Goal: Transaction & Acquisition: Register for event/course

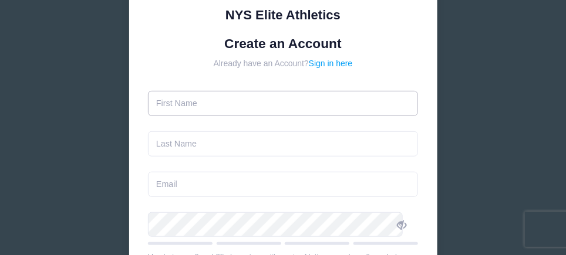
click at [180, 109] on input "text" at bounding box center [283, 103] width 270 height 25
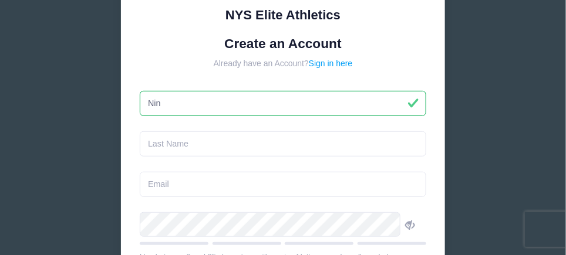
type input "Nina"
type input "Amico"
type input "[PERSON_NAME][EMAIL_ADDRESS][PERSON_NAME][DOMAIN_NAME]"
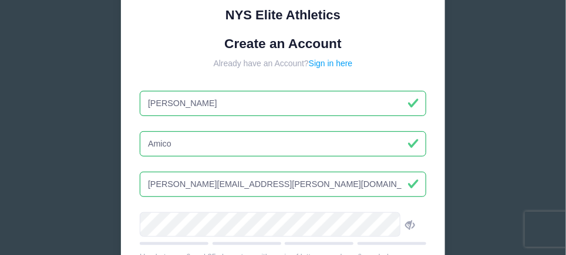
click at [108, 105] on div "NYS Elite Athletics Create an Account Already have an Account? Sign in here Nin…" at bounding box center [283, 172] width 382 height 578
click at [467, 133] on div "NYS Elite Athletics Create an Account Already have an Account? Sign in here Nina" at bounding box center [283, 172] width 566 height 578
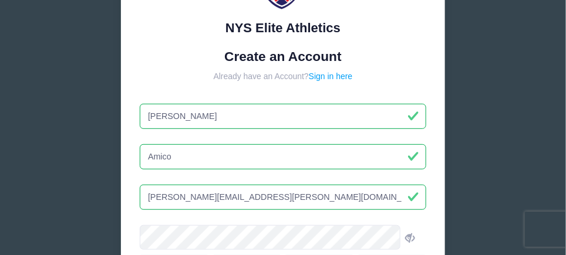
scroll to position [58, 0]
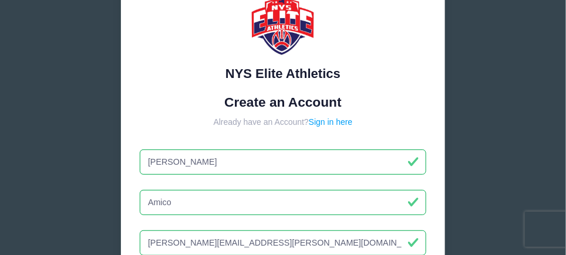
drag, startPoint x: 170, startPoint y: 162, endPoint x: 118, endPoint y: 162, distance: 52.3
click at [119, 162] on div "NYS Elite Athletics Create an Account Already have an Account? Sign in here Nin…" at bounding box center [283, 231] width 382 height 578
type input "Deb"
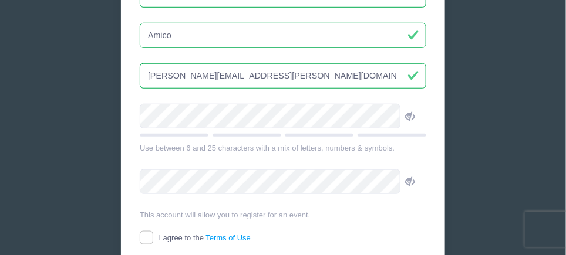
scroll to position [234, 0]
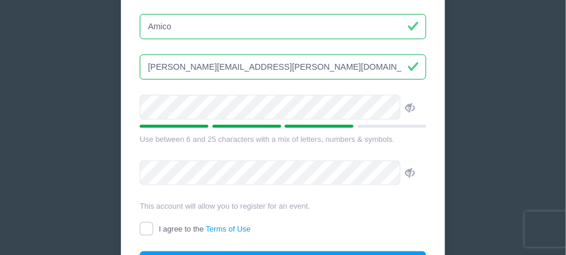
click at [405, 108] on icon at bounding box center [409, 107] width 9 height 9
click at [405, 105] on icon at bounding box center [409, 107] width 9 height 9
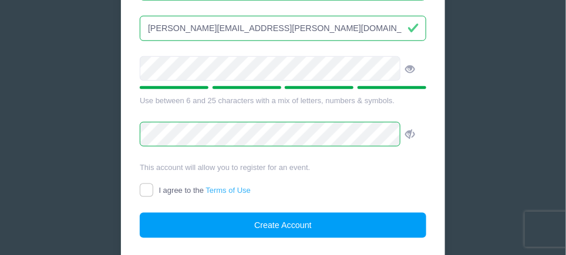
scroll to position [293, 0]
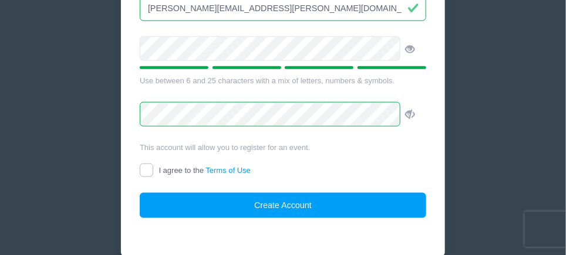
click at [153, 169] on input "I agree to the Terms of Use" at bounding box center [147, 171] width 14 height 14
checkbox input "true"
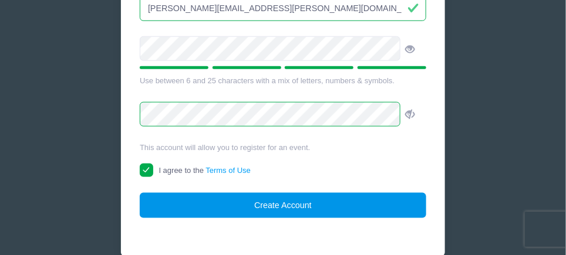
click at [251, 208] on button "Create Account" at bounding box center [283, 205] width 287 height 25
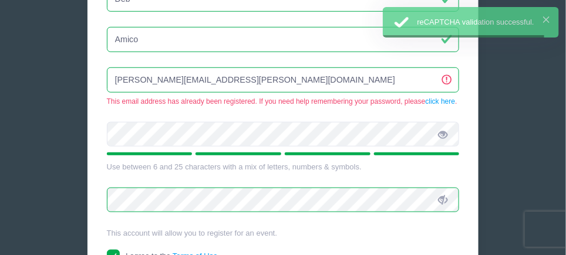
scroll to position [211, 0]
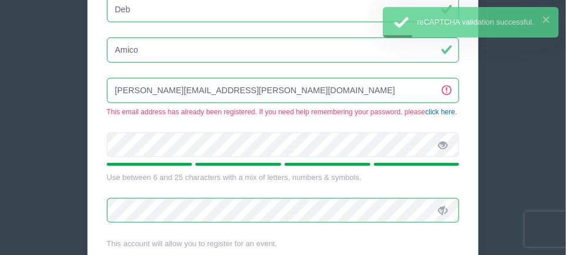
click at [439, 112] on link "click here" at bounding box center [441, 112] width 30 height 8
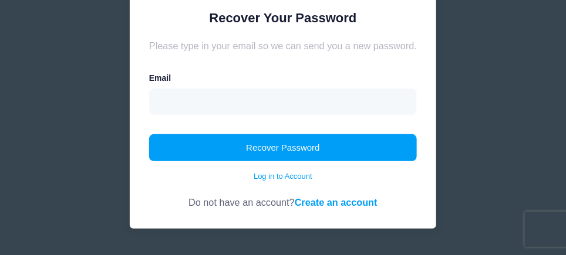
scroll to position [100, 0]
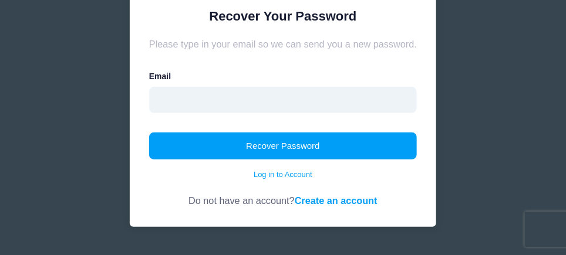
click at [184, 99] on input "email" at bounding box center [283, 100] width 268 height 27
type input "deborah.amico@excellus.com"
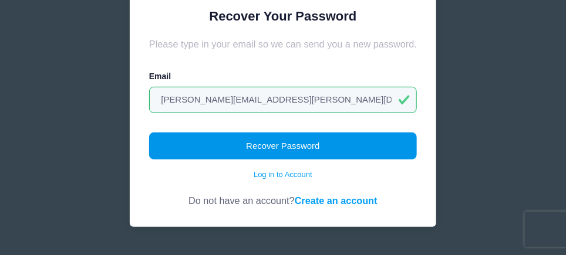
click at [216, 153] on button "Recover Password" at bounding box center [283, 146] width 268 height 27
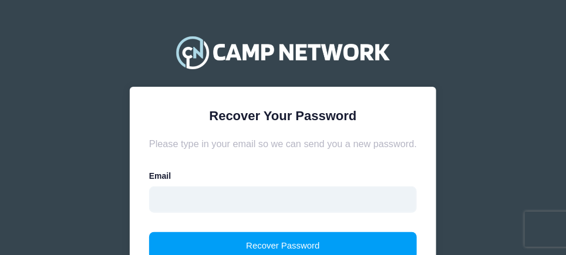
click at [187, 210] on input "email" at bounding box center [283, 200] width 268 height 27
type input "[PERSON_NAME][EMAIL_ADDRESS][PERSON_NAME][DOMAIN_NAME]"
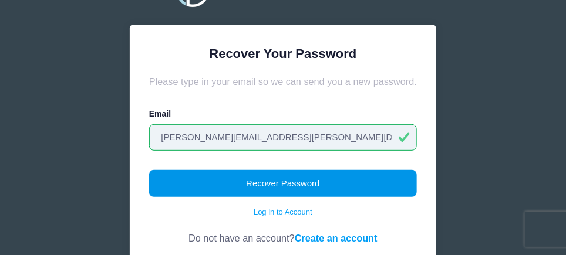
scroll to position [100, 0]
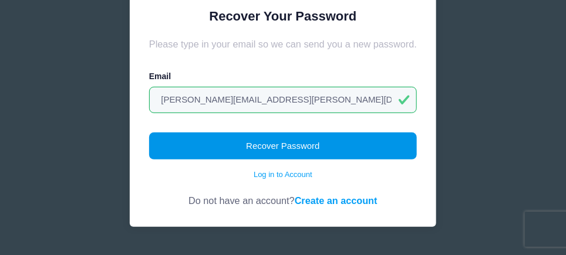
click at [268, 144] on button "Recover Password" at bounding box center [283, 146] width 268 height 27
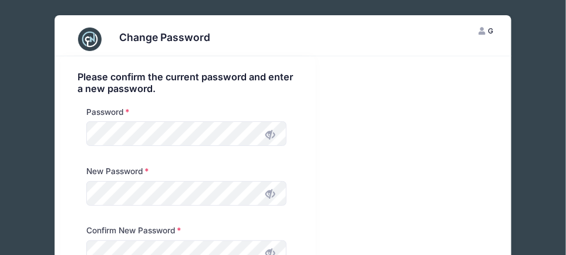
click at [272, 136] on icon at bounding box center [269, 134] width 9 height 9
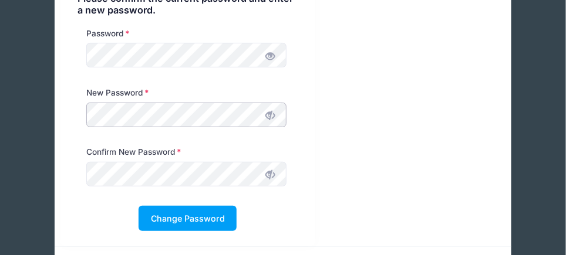
scroll to position [57, 0]
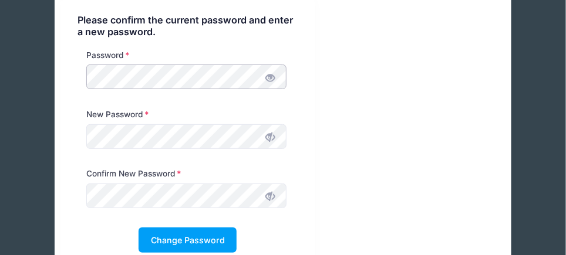
click at [55, 77] on div "Please confirm the current password and enter a new password. Password New Pass…" at bounding box center [188, 133] width 267 height 269
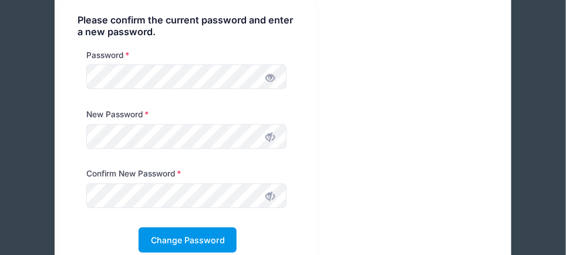
click at [200, 238] on button "Change Password" at bounding box center [188, 240] width 98 height 25
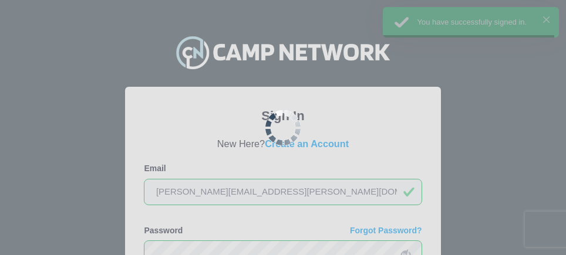
scroll to position [58, 0]
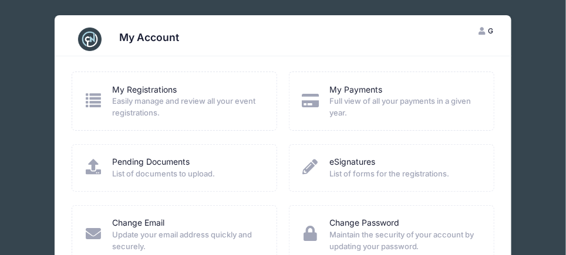
scroll to position [58, 0]
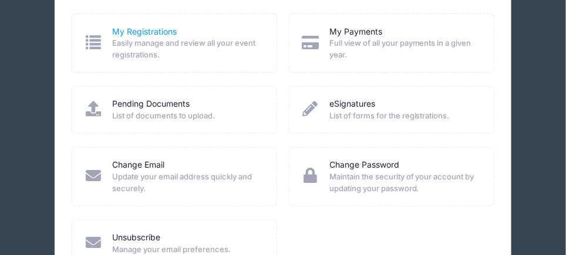
click at [125, 30] on link "My Registrations" at bounding box center [144, 32] width 65 height 12
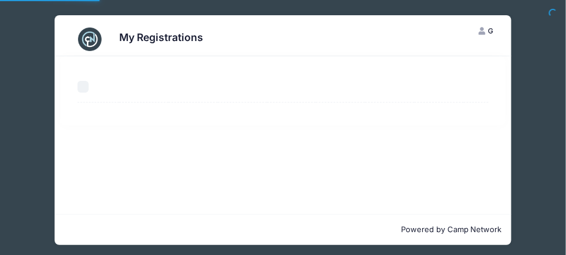
select select "50"
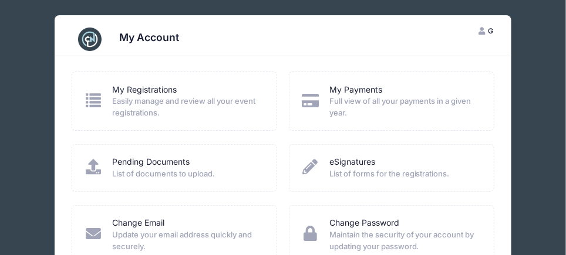
click at [206, 104] on span "Easily manage and review all your event registrations." at bounding box center [186, 107] width 149 height 23
click at [93, 100] on icon at bounding box center [93, 100] width 19 height 15
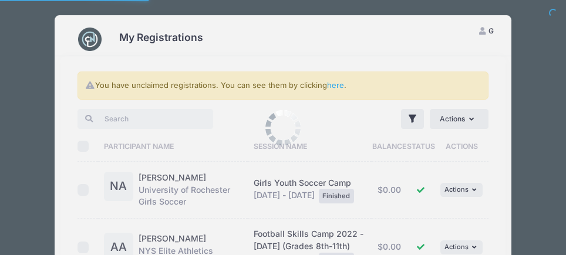
select select "50"
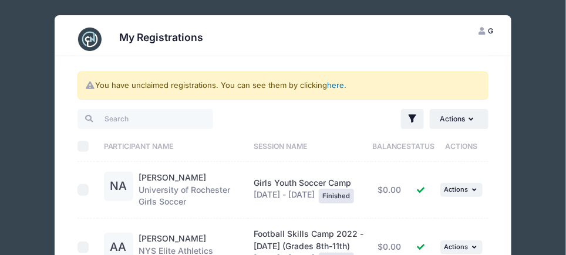
click at [343, 85] on link "here" at bounding box center [335, 84] width 17 height 9
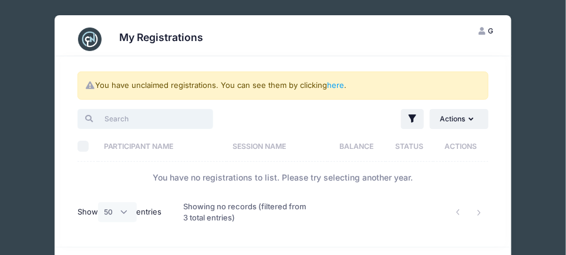
click at [181, 123] on input "search" at bounding box center [145, 119] width 136 height 20
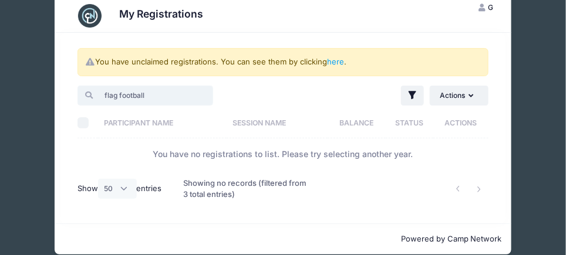
scroll to position [36, 0]
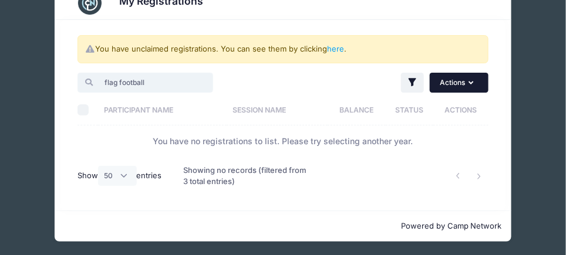
type input "flag football"
click at [439, 86] on button "Actions" at bounding box center [459, 83] width 59 height 20
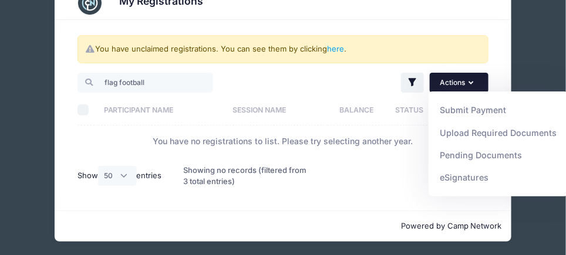
click at [444, 85] on button "Actions" at bounding box center [459, 83] width 59 height 20
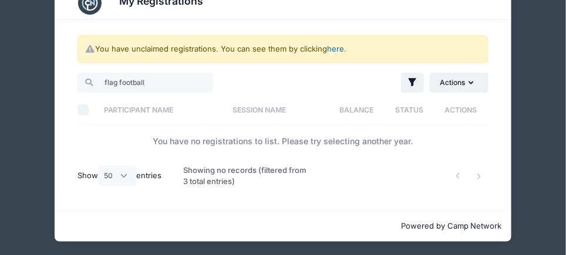
click at [338, 45] on link "here" at bounding box center [335, 48] width 17 height 9
click at [338, 50] on link "here" at bounding box center [335, 48] width 17 height 9
click at [339, 48] on link "here" at bounding box center [335, 48] width 17 height 9
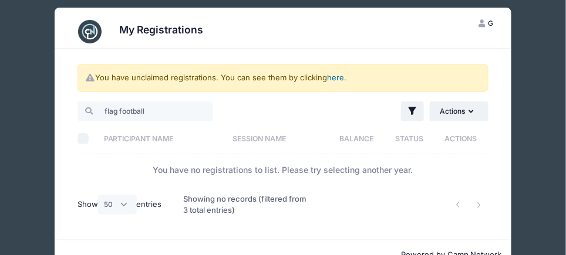
scroll to position [0, 0]
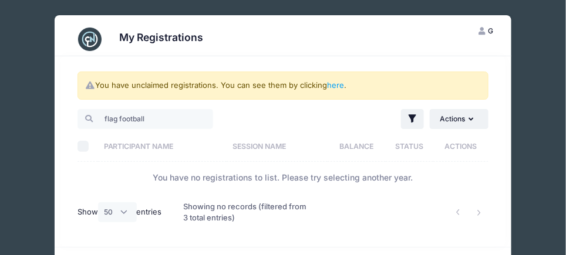
click at [491, 35] on button "G Guest" at bounding box center [486, 31] width 35 height 20
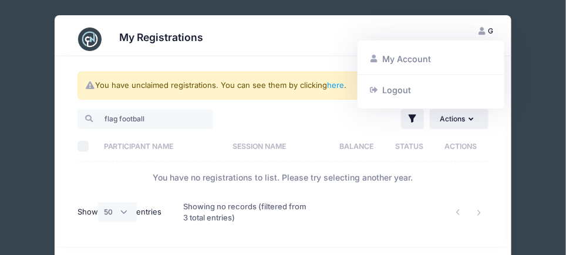
click at [491, 35] on button "G Guest" at bounding box center [486, 31] width 35 height 20
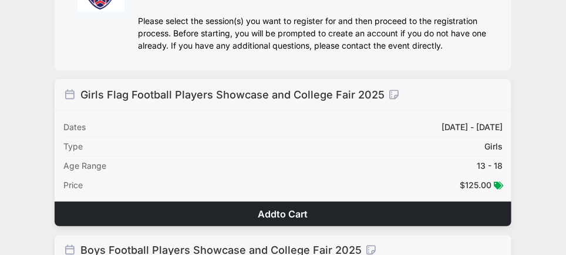
scroll to position [117, 0]
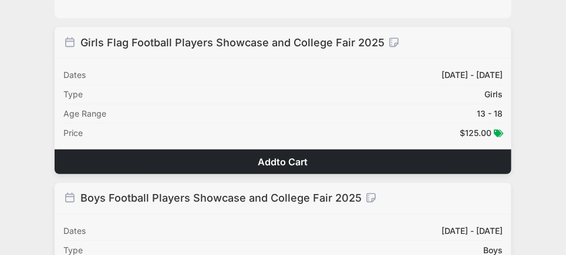
click at [328, 156] on button "Add to Cart" at bounding box center [283, 162] width 457 height 25
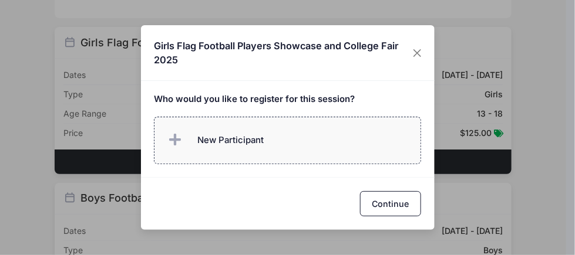
click at [315, 152] on label "New Participant" at bounding box center [287, 141] width 267 height 48
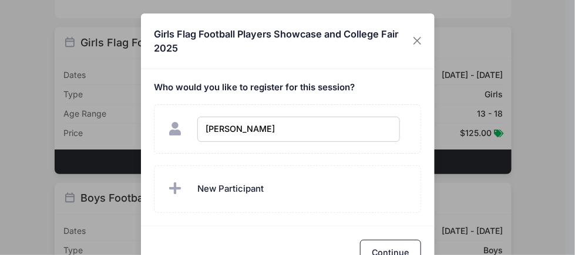
type input "Nina Amico"
checkbox input "true"
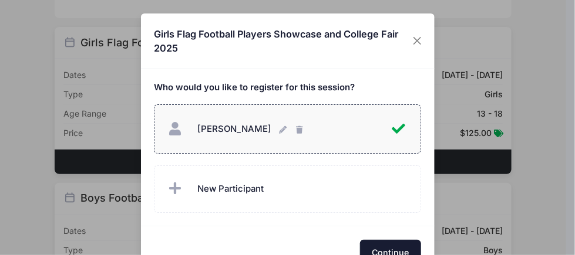
click at [365, 241] on button "Continue" at bounding box center [390, 252] width 61 height 25
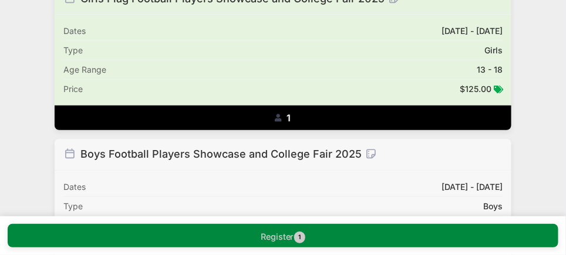
scroll to position [176, 0]
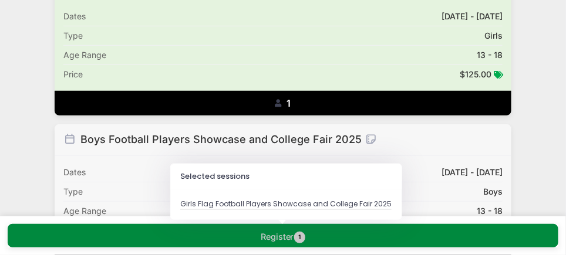
click at [230, 236] on button "Register 1" at bounding box center [283, 235] width 551 height 23
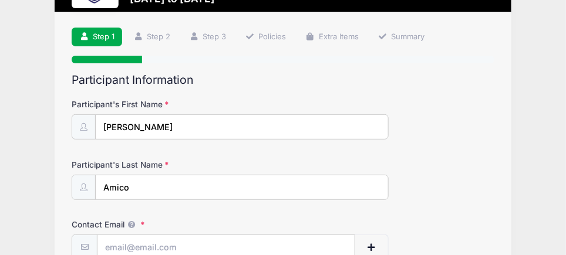
scroll to position [117, 0]
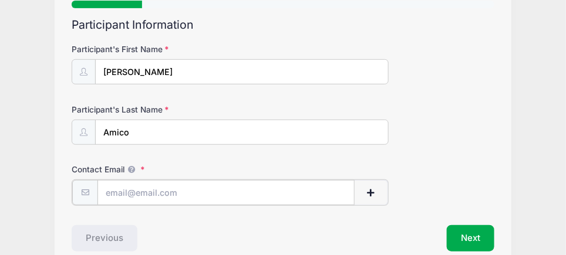
click at [190, 191] on input "Contact Email" at bounding box center [225, 192] width 257 height 25
type input "deborah.amico@excellus.com"
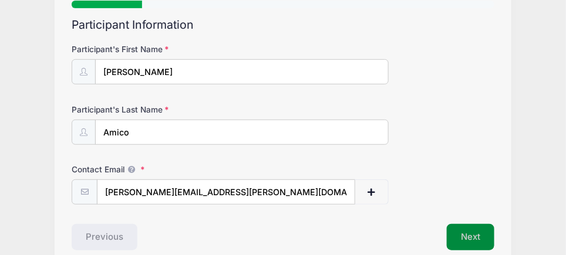
click at [466, 237] on button "Next" at bounding box center [471, 237] width 48 height 27
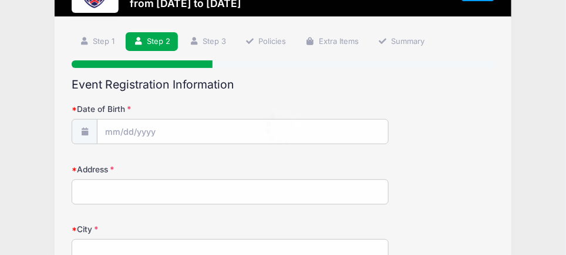
scroll to position [0, 0]
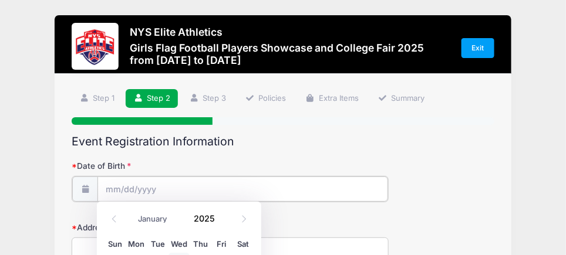
click at [191, 197] on input "Date of Birth" at bounding box center [242, 189] width 291 height 25
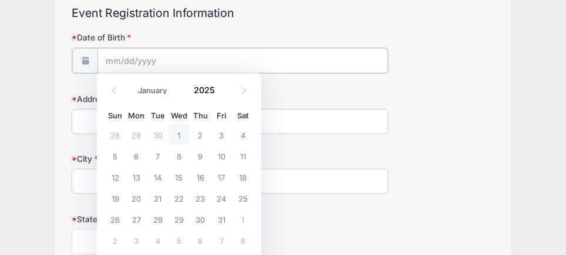
scroll to position [176, 0]
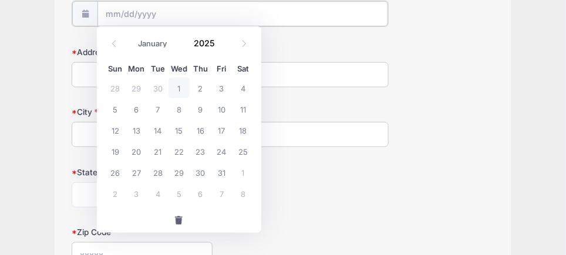
click at [165, 15] on input "Date of Birth" at bounding box center [242, 13] width 291 height 25
click at [117, 15] on input "Date of Birth" at bounding box center [242, 13] width 291 height 25
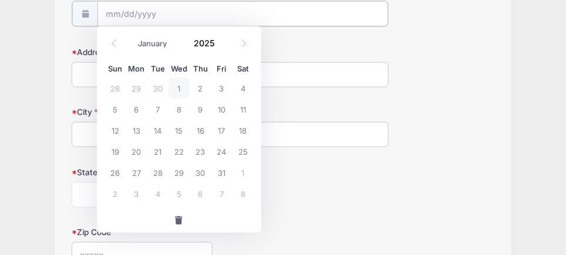
click at [176, 10] on input "Date of Birth" at bounding box center [242, 13] width 291 height 25
click at [132, 11] on input "Date of Birth" at bounding box center [242, 13] width 291 height 25
click at [108, 13] on input "Date of Birth" at bounding box center [242, 13] width 291 height 25
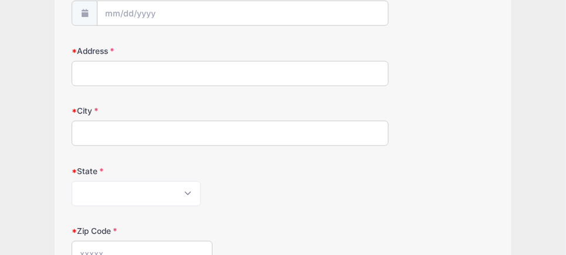
click at [88, 11] on icon at bounding box center [84, 13] width 9 height 8
click at [119, 12] on input "Date of Birth" at bounding box center [242, 13] width 291 height 25
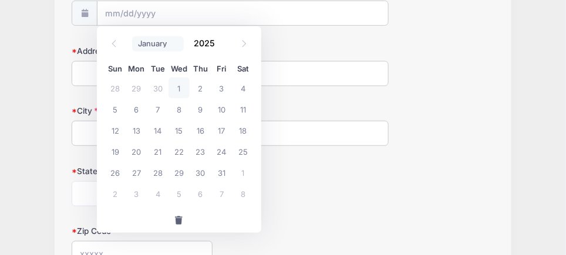
click at [154, 47] on select "January February March April May June July August September October November De…" at bounding box center [158, 43] width 52 height 15
select select "6"
click at [132, 36] on select "January February March April May June July August September October November De…" at bounding box center [158, 43] width 52 height 15
click at [205, 134] on span "17" at bounding box center [200, 130] width 21 height 21
type input "07/17/2025"
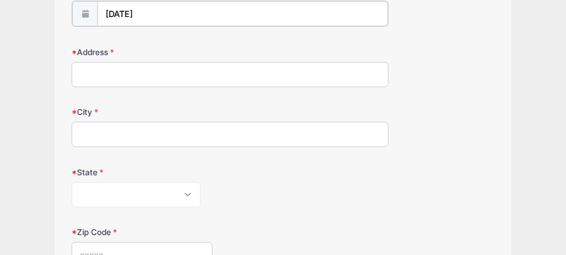
click at [176, 12] on input "07/17/2025" at bounding box center [242, 13] width 291 height 25
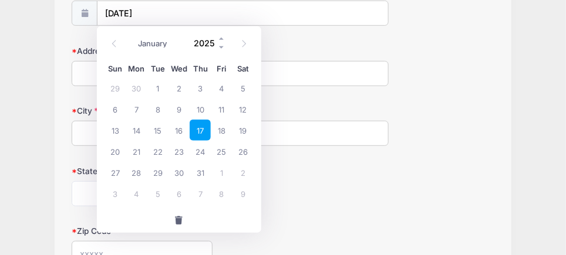
click at [210, 39] on input "2025" at bounding box center [207, 44] width 38 height 18
click at [219, 46] on span at bounding box center [222, 47] width 8 height 9
click at [221, 39] on span at bounding box center [222, 39] width 8 height 9
click at [223, 51] on span at bounding box center [222, 47] width 8 height 9
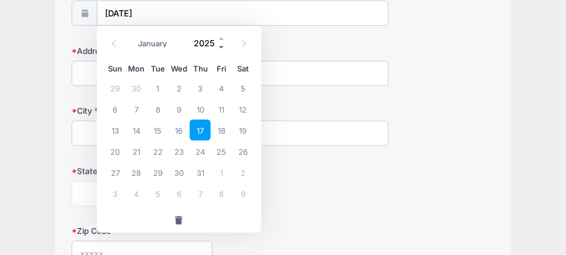
click at [223, 49] on span at bounding box center [222, 47] width 8 height 9
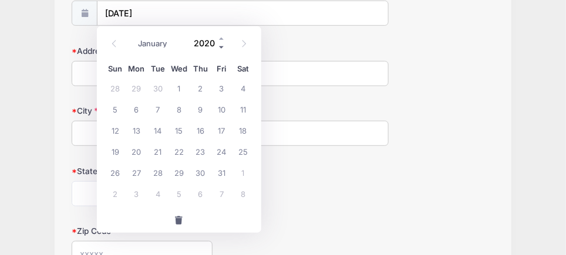
click at [223, 49] on span at bounding box center [222, 47] width 8 height 9
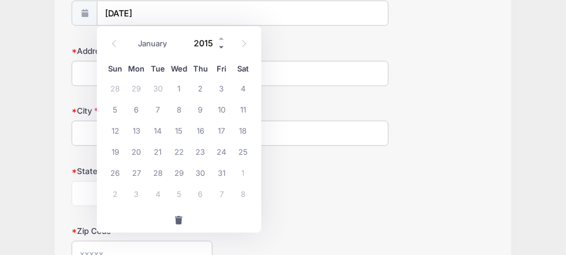
click at [223, 49] on span at bounding box center [222, 47] width 8 height 9
click at [223, 46] on span at bounding box center [222, 47] width 8 height 9
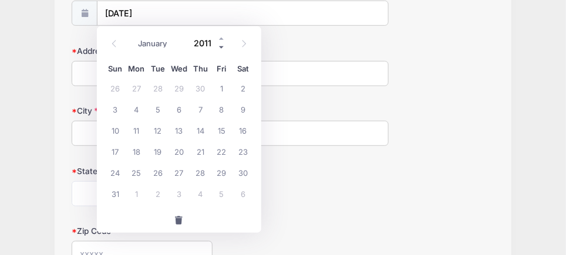
type input "2010"
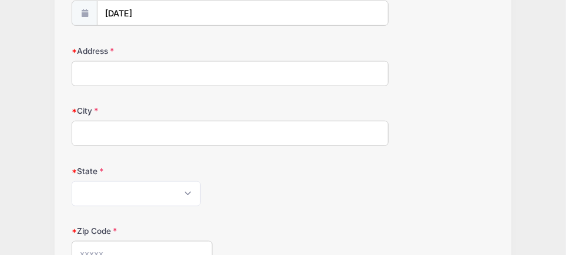
click at [224, 80] on input "Address" at bounding box center [230, 73] width 317 height 25
type input "39 Galante Circle"
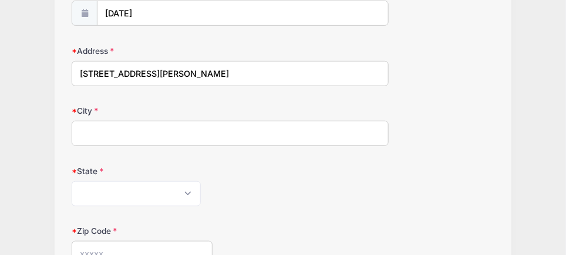
type input "webtser"
select select "NY"
type input "14580"
type input "3157945564"
type input "deborah.amico@excellus.com"
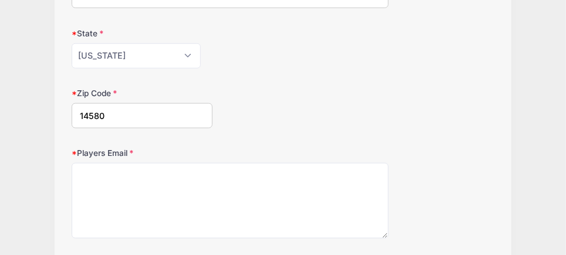
scroll to position [352, 0]
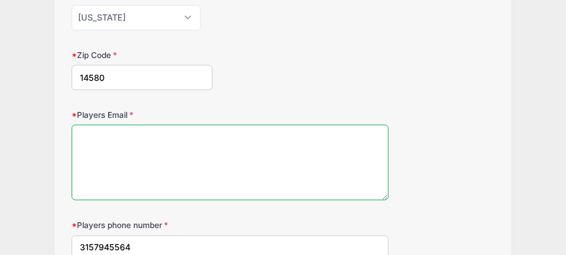
click at [176, 150] on textarea "Players Email" at bounding box center [230, 163] width 317 height 76
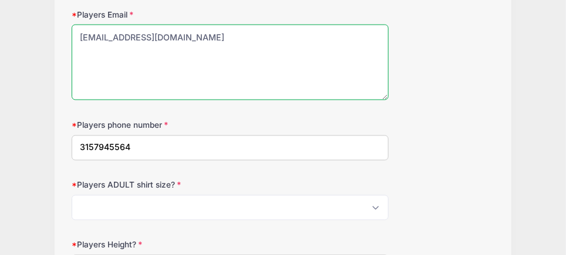
scroll to position [469, 0]
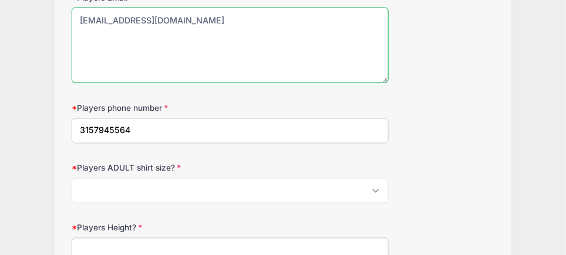
type textarea "ninaamico2010@gmail.com"
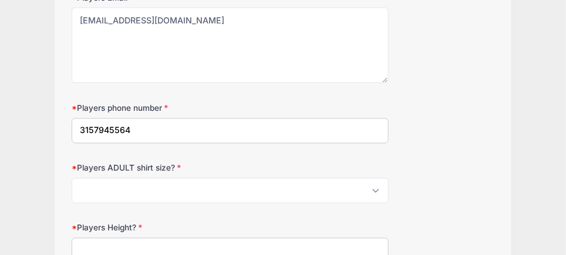
drag, startPoint x: 132, startPoint y: 126, endPoint x: 54, endPoint y: 122, distance: 78.2
type input "5859449265"
click at [467, 164] on div "Players ADULT shirt size? Please Select S M L XL 2XL 3XL 4XL" at bounding box center [283, 183] width 423 height 41
click at [101, 190] on select "Please Select S M L XL 2XL 3XL 4XL" at bounding box center [230, 190] width 317 height 25
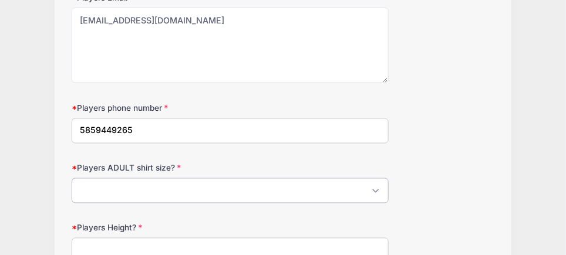
select select "L"
click at [72, 178] on select "Please Select S M L XL 2XL 3XL 4XL" at bounding box center [230, 190] width 317 height 25
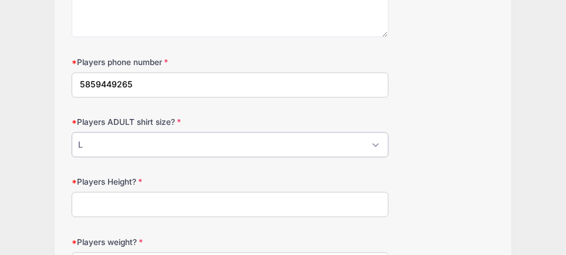
scroll to position [528, 0]
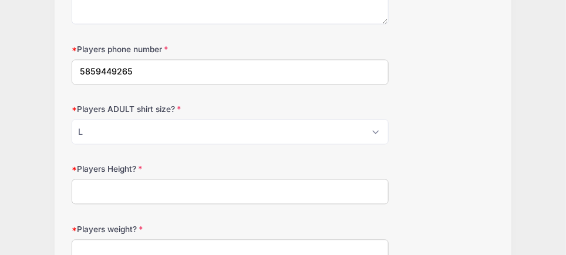
click at [147, 187] on input "Players Height?" at bounding box center [230, 192] width 317 height 25
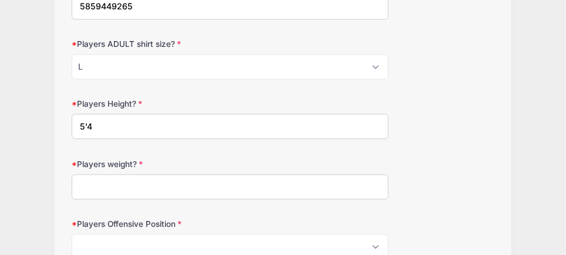
scroll to position [645, 0]
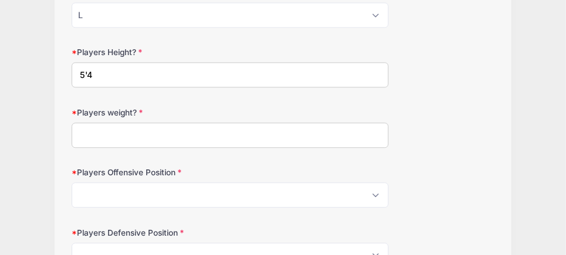
type input "5'4"
click at [129, 135] on input "Players weight?" at bounding box center [230, 135] width 317 height 25
type input "170"
click at [311, 192] on select "Please Select OL Center QB RB FB HB WR TE Athlete Kicker" at bounding box center [230, 195] width 317 height 25
select select "WR"
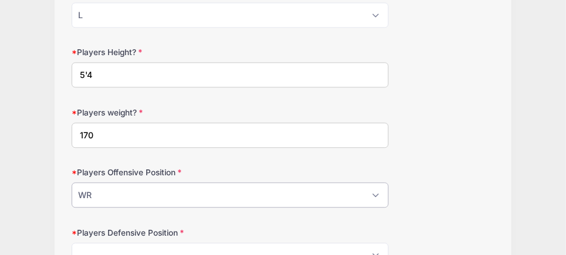
click at [72, 183] on select "Please Select OL Center QB RB FB HB WR TE Athlete Kicker" at bounding box center [230, 195] width 317 height 25
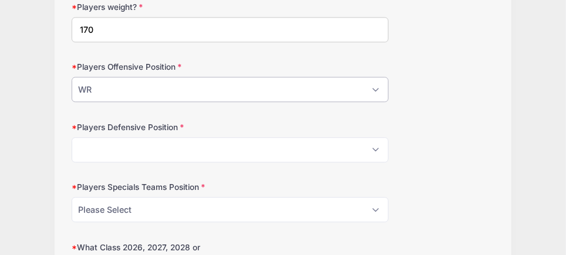
scroll to position [763, 0]
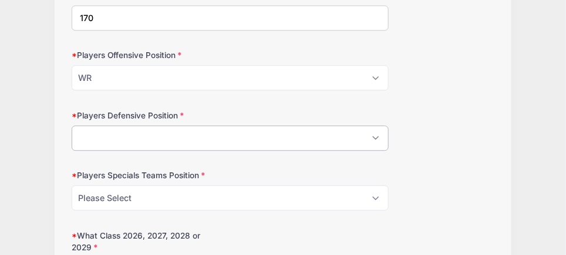
click at [147, 130] on select "Please Select DL DE ILB OLB SS FS CB Punter" at bounding box center [230, 138] width 317 height 25
click at [488, 123] on div "Players Defensive Position Please Select DL DE ILB OLB SS FS CB Punter" at bounding box center [283, 130] width 423 height 41
click at [123, 136] on select "Please Select DL DE ILB OLB SS FS CB Punter" at bounding box center [230, 138] width 317 height 25
select select "DE"
click at [72, 126] on select "Please Select DL DE ILB OLB SS FS CB Punter" at bounding box center [230, 138] width 317 height 25
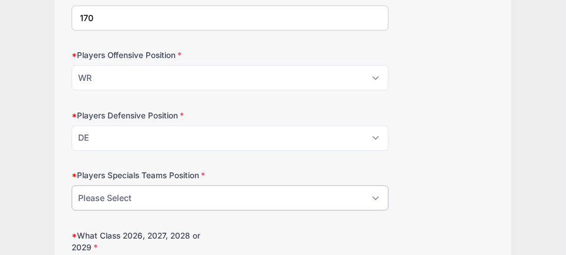
click at [170, 187] on select "Please Select P K PandK LS Returner NA" at bounding box center [230, 198] width 317 height 25
click at [169, 191] on select "Please Select P K PandK LS Returner NA" at bounding box center [230, 198] width 317 height 25
click at [158, 194] on select "Please Select P K PandK LS Returner NA" at bounding box center [230, 198] width 317 height 25
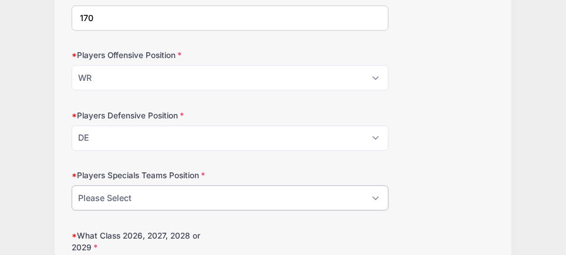
click at [167, 190] on select "Please Select P K PandK LS Returner NA" at bounding box center [230, 198] width 317 height 25
select select "NA"
click at [72, 186] on select "Please Select P K PandK LS Returner NA" at bounding box center [230, 198] width 317 height 25
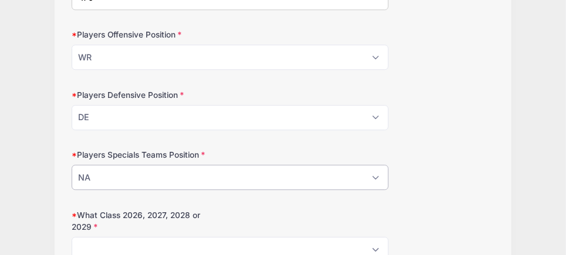
scroll to position [821, 0]
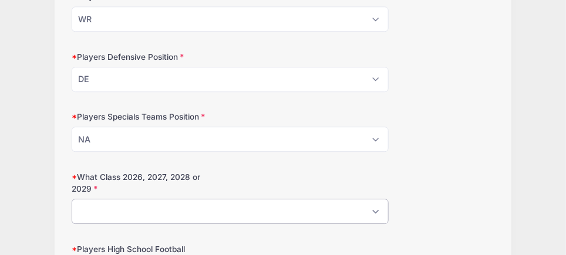
click at [79, 208] on select "Please Select 2026 2027 2028 2029" at bounding box center [230, 211] width 317 height 25
select select "2028"
click at [72, 199] on select "Please Select 2026 2027 2028 2029" at bounding box center [230, 211] width 317 height 25
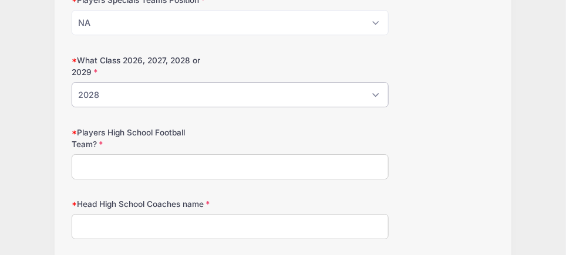
scroll to position [939, 0]
click at [109, 157] on input "Players High School Football Team?" at bounding box center [230, 166] width 317 height 25
type input "Webster Schroeder High School"
click at [158, 227] on input "Head High School Coaches name" at bounding box center [230, 226] width 317 height 25
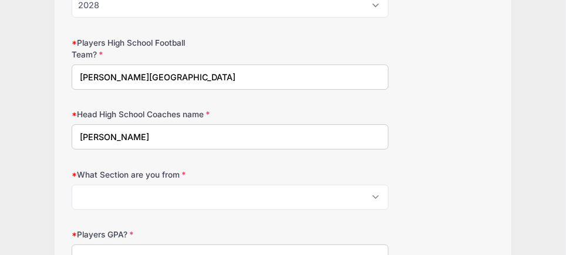
scroll to position [1056, 0]
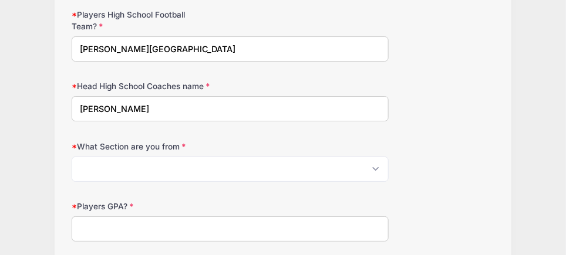
type input "Ian Insley"
click at [132, 159] on select "Please Select 1 2 3 4 5 6 7 8 9 10 11" at bounding box center [230, 169] width 317 height 25
click at [126, 160] on select "Please Select 1 2 3 4 5 6 7 8 9 10 11" at bounding box center [230, 169] width 317 height 25
click at [125, 160] on select "Please Select 1 2 3 4 5 6 7 8 9 10 11" at bounding box center [230, 169] width 317 height 25
select select "5"
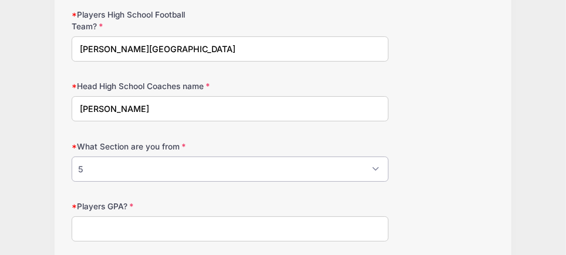
click at [72, 157] on select "Please Select 1 2 3 4 5 6 7 8 9 10 11" at bounding box center [230, 169] width 317 height 25
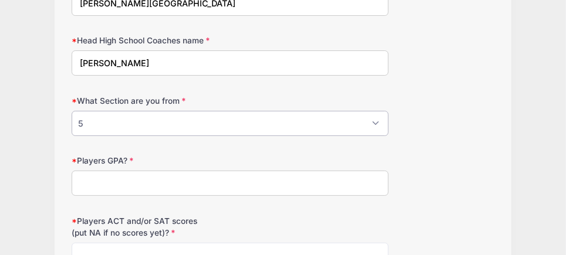
scroll to position [1115, 0]
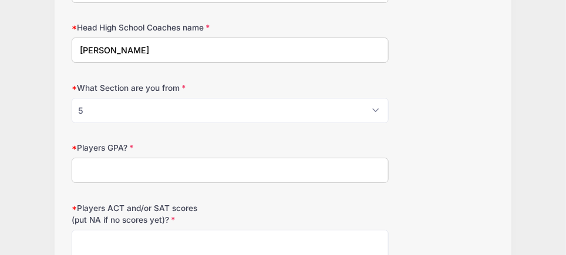
click at [134, 159] on input "Players GPA?" at bounding box center [230, 170] width 317 height 25
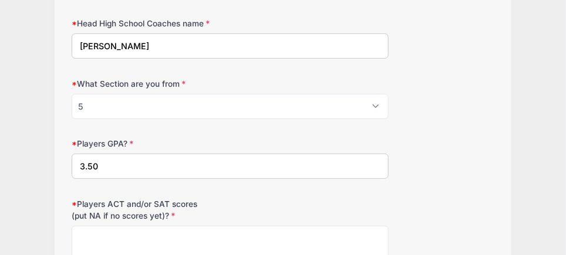
scroll to position [1232, 0]
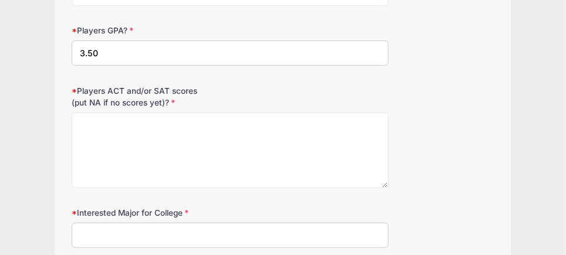
type input "3.50"
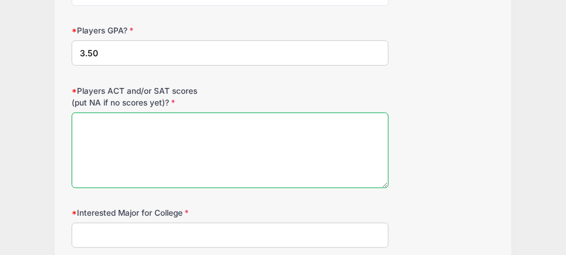
click at [107, 147] on textarea "Players ACT and/or SAT scores (put NA if no scores yet)?" at bounding box center [230, 151] width 317 height 76
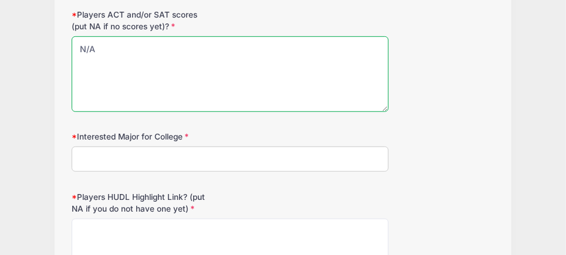
scroll to position [1350, 0]
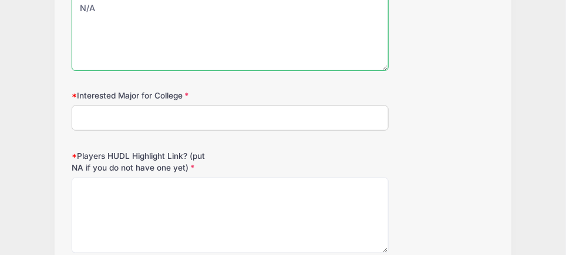
type textarea "N/A"
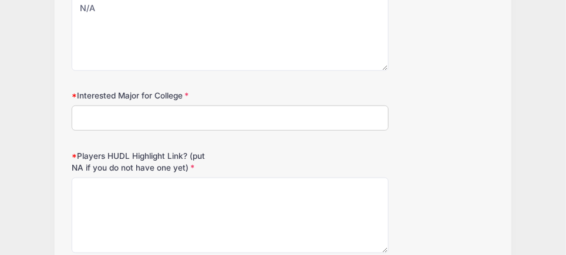
click at [99, 107] on input "Interested Major for College" at bounding box center [230, 118] width 317 height 25
type input "N/A"
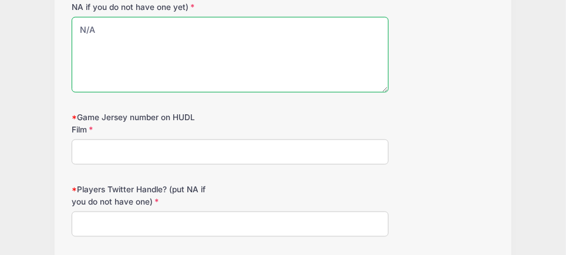
scroll to position [1526, 0]
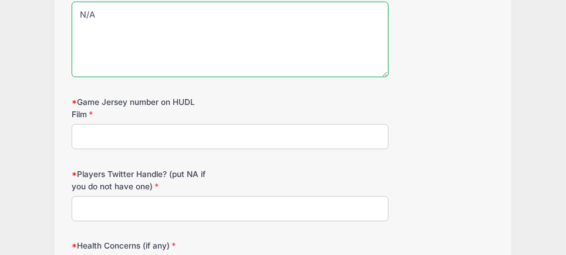
type textarea "N/A"
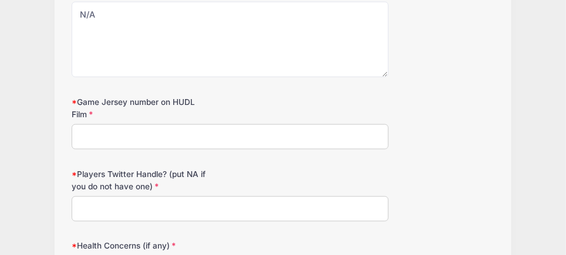
click at [198, 130] on input "Game Jersey number on HUDL Film" at bounding box center [230, 136] width 317 height 25
type input "26"
click at [92, 197] on input "Players Twitter Handle? (put NA if you do not have one)" at bounding box center [230, 209] width 317 height 25
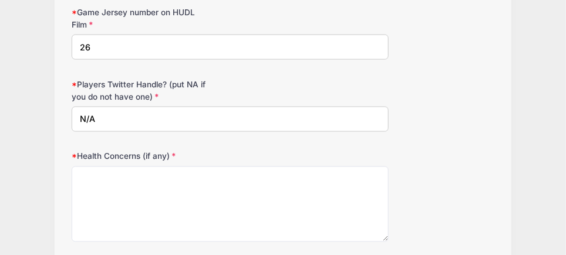
scroll to position [1702, 0]
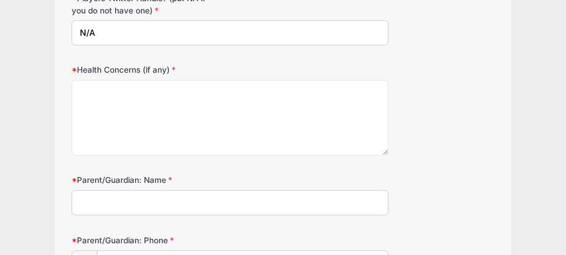
type input "N/A"
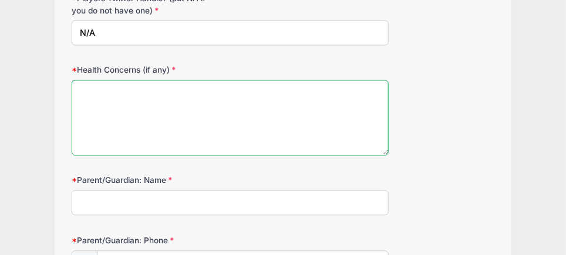
click at [106, 84] on textarea "Health Concerns (if any)" at bounding box center [230, 118] width 317 height 76
type textarea "nona"
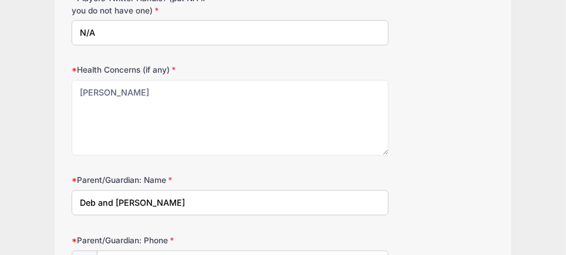
type input "Deb and Jeff Amico"
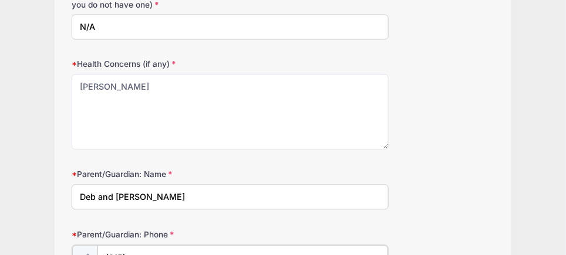
type input "(315) 794-5564"
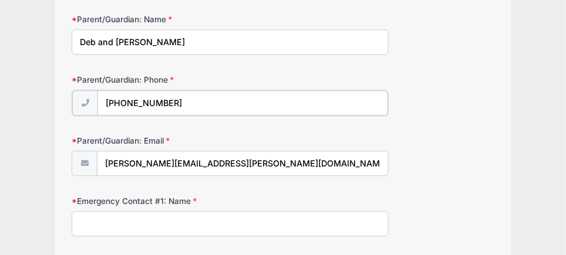
scroll to position [1884, 0]
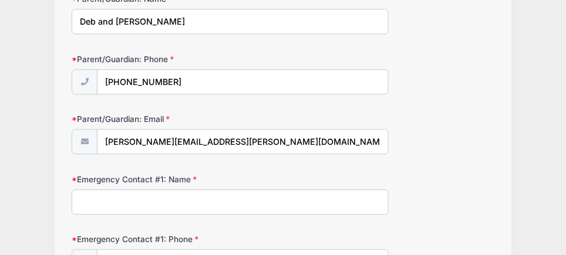
click at [166, 190] on input "Emergency Contact #1: Name" at bounding box center [230, 202] width 317 height 25
type input "Deb Amico"
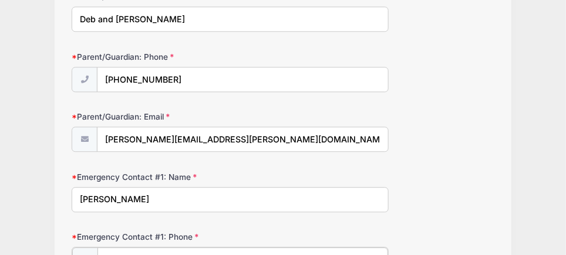
type input "(315) 794-5564"
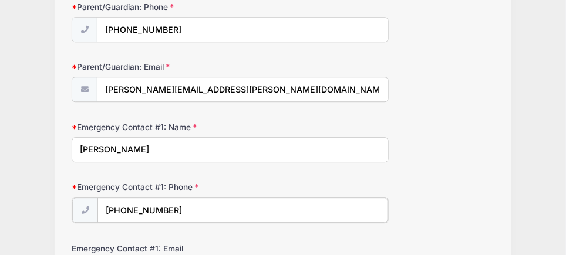
scroll to position [2063, 0]
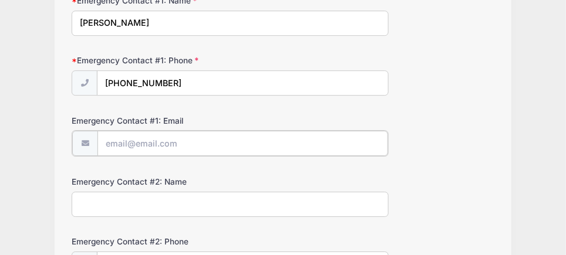
click at [175, 131] on input "Emergency Contact #1: Email" at bounding box center [242, 143] width 291 height 25
type input "a3itsolutions@yahoo.com"
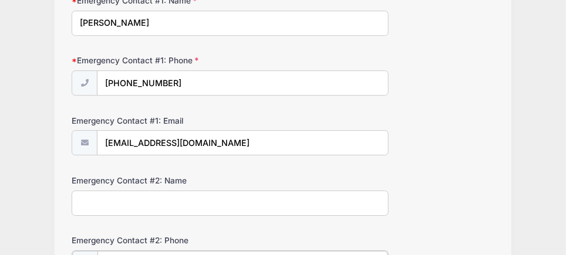
type input "(585) 261-3360"
click at [124, 191] on input "Emergency Contact #2: Name" at bounding box center [230, 203] width 317 height 25
type input "H"
type input "Jeff"
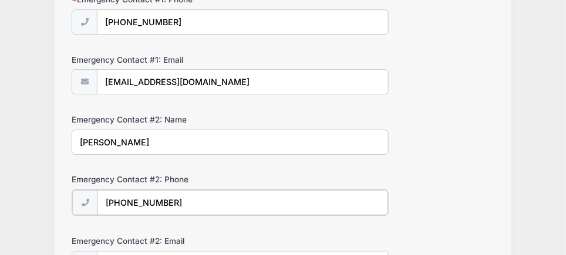
scroll to position [2065, 0]
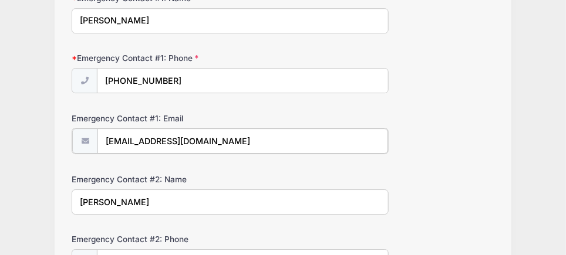
click at [203, 129] on input "a3itsolutions@yahoo.com" at bounding box center [242, 141] width 291 height 25
drag, startPoint x: 219, startPoint y: 126, endPoint x: 45, endPoint y: 96, distance: 176.2
type input "deborah.amico@excellus.com"
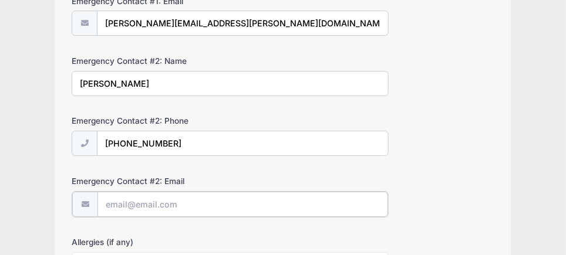
scroll to position [2182, 0]
click at [207, 193] on input "Emergency Contact #2: Email" at bounding box center [242, 205] width 291 height 25
type input "a3itsolutions@yahoo.com"
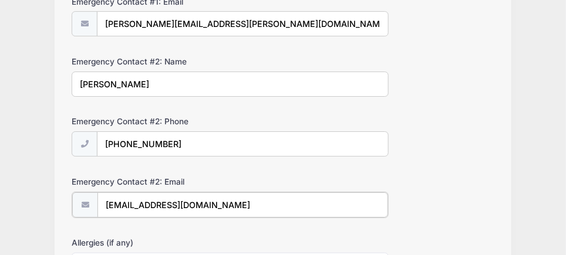
scroll to position [2300, 0]
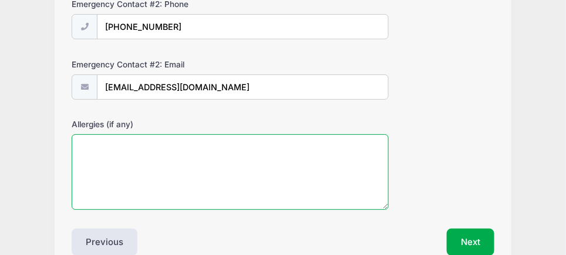
click at [161, 144] on textarea "Allergies (if any)" at bounding box center [230, 172] width 317 height 76
type textarea "none"
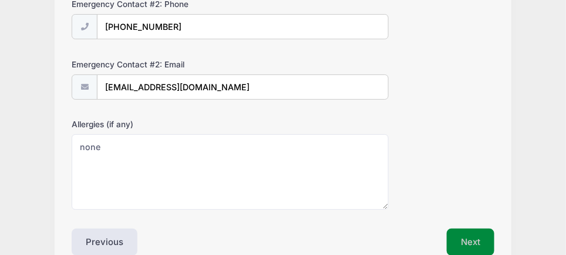
click at [485, 230] on button "Next" at bounding box center [471, 242] width 48 height 27
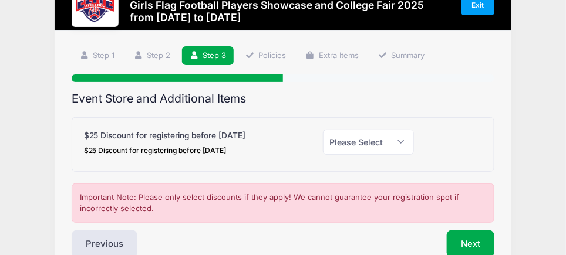
scroll to position [58, 0]
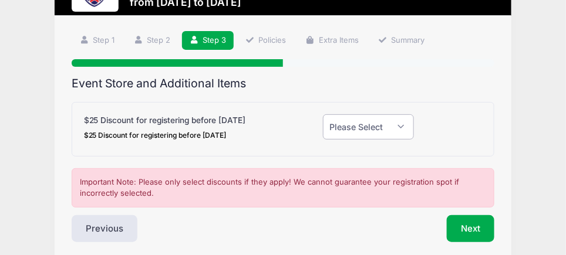
click at [399, 128] on select "Please Select Yes (-$25.00) No" at bounding box center [368, 126] width 91 height 25
select select "1"
click at [323, 114] on select "Please Select Yes (-$25.00) No" at bounding box center [368, 126] width 91 height 25
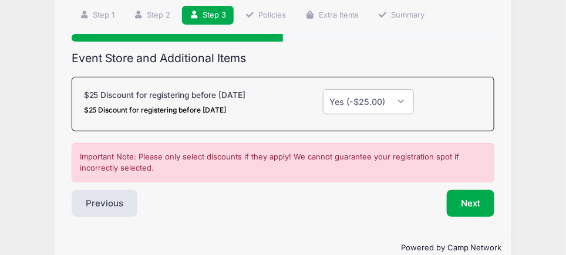
scroll to position [105, 0]
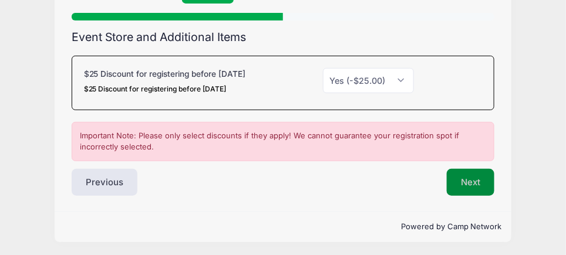
click at [457, 181] on button "Next" at bounding box center [471, 182] width 48 height 27
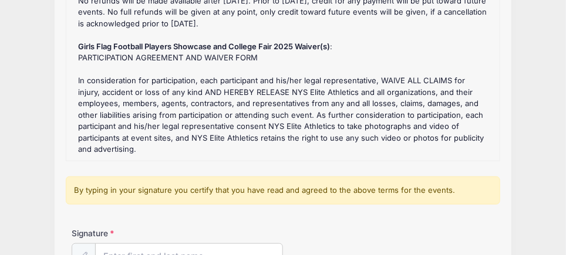
scroll to position [234, 0]
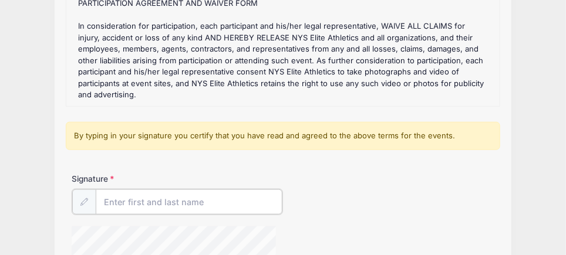
click at [137, 199] on input "Signature" at bounding box center [189, 202] width 187 height 25
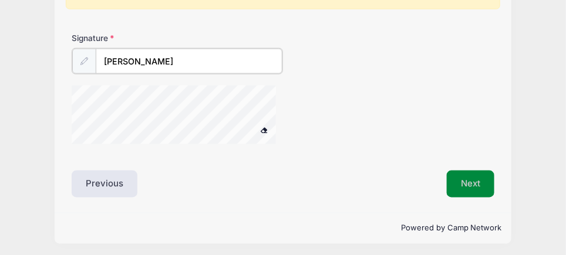
type input "Deb Amico"
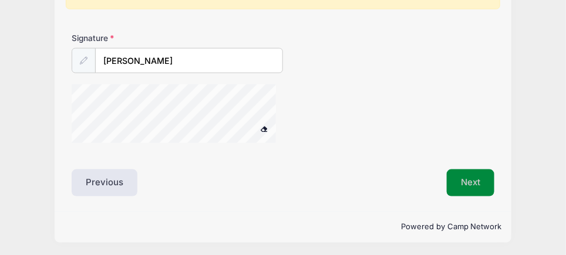
click at [461, 181] on button "Next" at bounding box center [471, 183] width 48 height 27
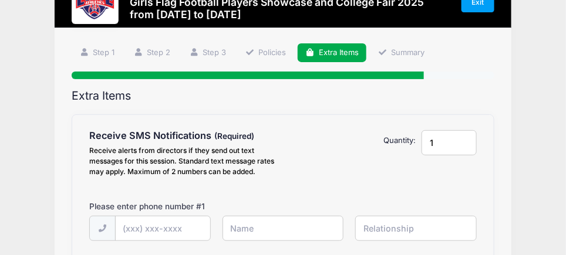
scroll to position [58, 0]
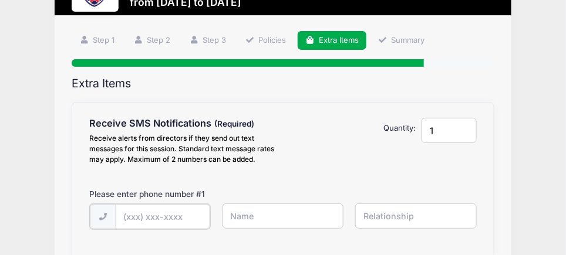
click at [185, 217] on input "text" at bounding box center [163, 216] width 95 height 25
type input "(315) 794-5564"
type input "Deb"
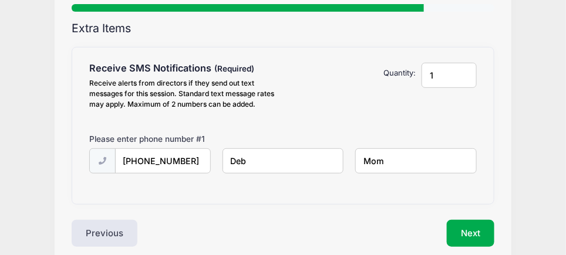
scroll to position [164, 0]
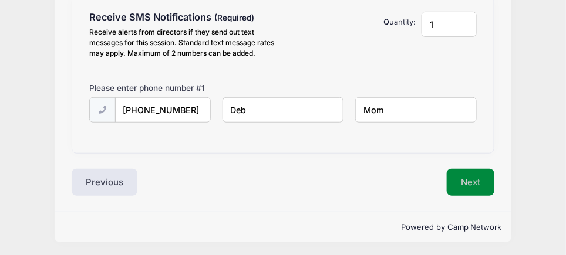
type input "Mom"
click at [458, 181] on button "Next" at bounding box center [471, 182] width 48 height 27
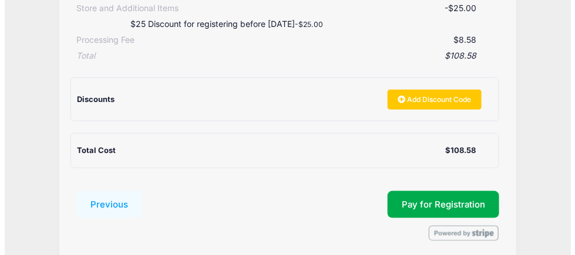
scroll to position [293, 0]
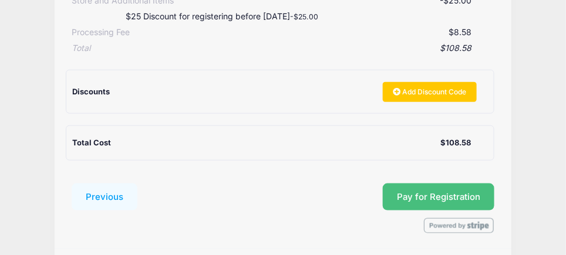
click at [479, 205] on button "Pay for Registration" at bounding box center [439, 197] width 112 height 27
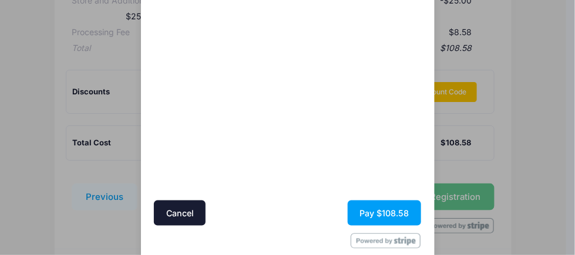
scroll to position [352, 0]
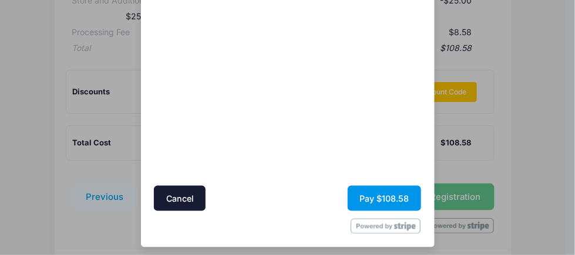
click at [389, 200] on button "Pay $108.58" at bounding box center [384, 198] width 73 height 25
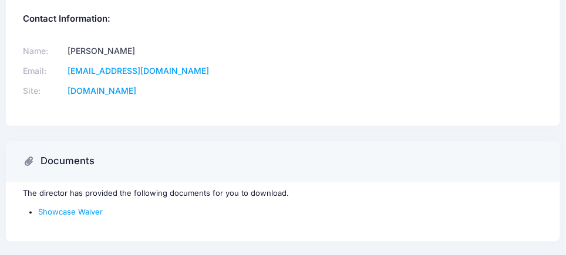
scroll to position [424, 0]
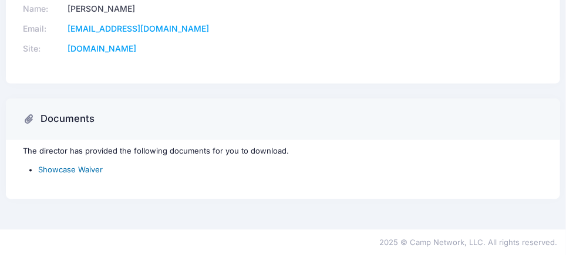
click at [66, 169] on link "Showcase Waiver" at bounding box center [70, 170] width 65 height 9
click at [98, 167] on link "Showcase Waiver" at bounding box center [70, 170] width 65 height 9
click at [100, 26] on link "nyseliteathletics@gmail.com" at bounding box center [138, 28] width 141 height 10
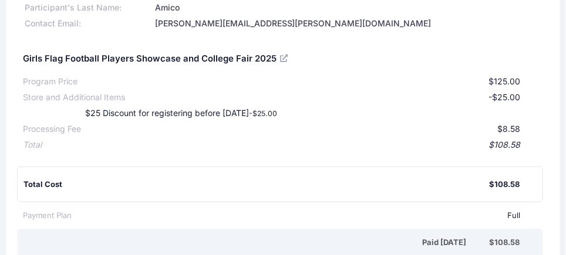
scroll to position [117, 0]
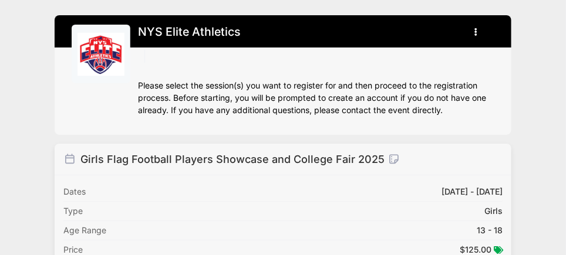
click at [478, 32] on button "button" at bounding box center [479, 32] width 32 height 21
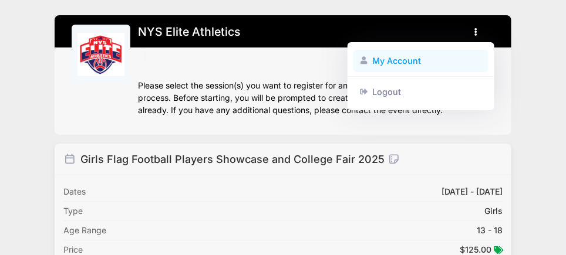
click at [402, 67] on link "My Account" at bounding box center [421, 61] width 136 height 22
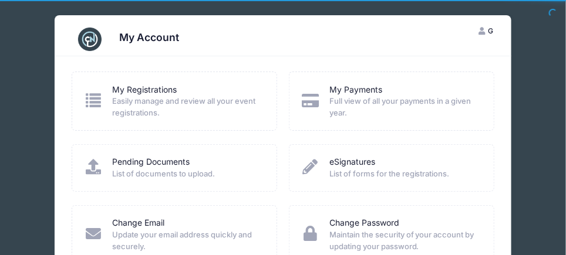
click at [212, 102] on span "Easily manage and review all your event registrations." at bounding box center [186, 107] width 149 height 23
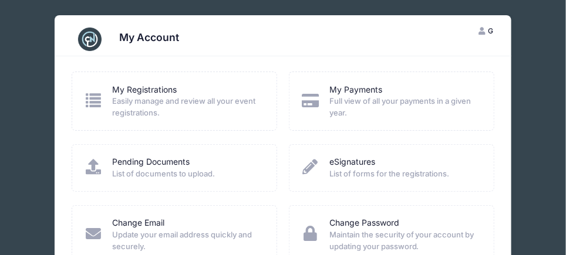
click at [97, 101] on icon at bounding box center [93, 100] width 19 height 15
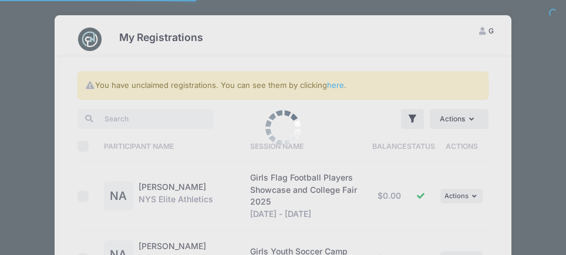
select select "50"
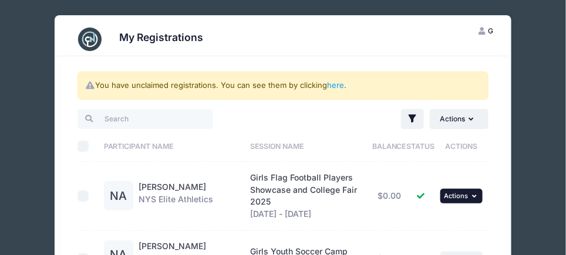
click at [478, 194] on icon "button" at bounding box center [475, 196] width 7 height 6
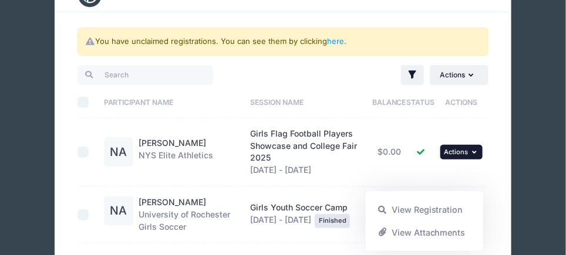
scroll to position [117, 0]
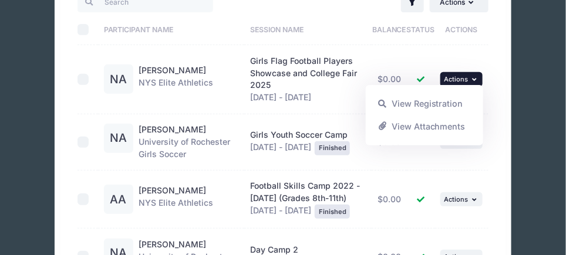
click at [537, 77] on div "My Registrations G Guest My Account Logout You have unclaimed registrations. Yo…" at bounding box center [283, 134] width 548 height 502
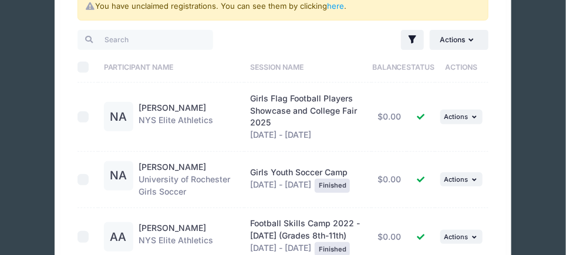
scroll to position [58, 0]
